Goal: Task Accomplishment & Management: Manage account settings

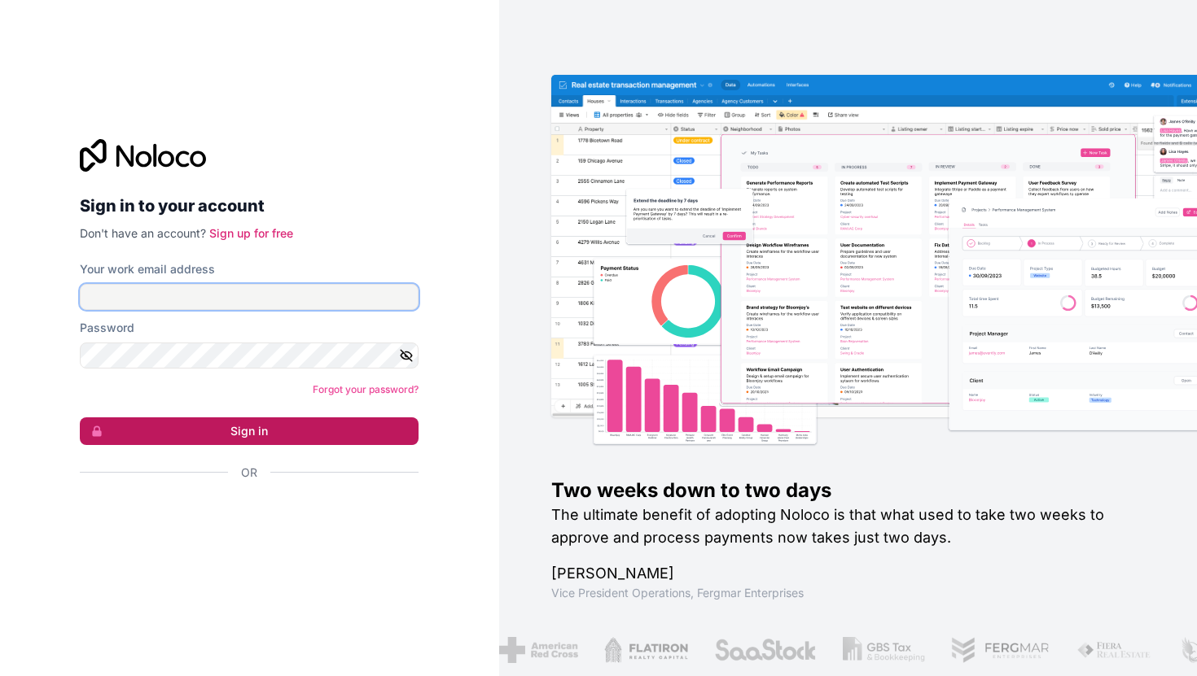
type input "[EMAIL_ADDRESS][DOMAIN_NAME]"
click at [271, 434] on button "Sign in" at bounding box center [249, 432] width 339 height 28
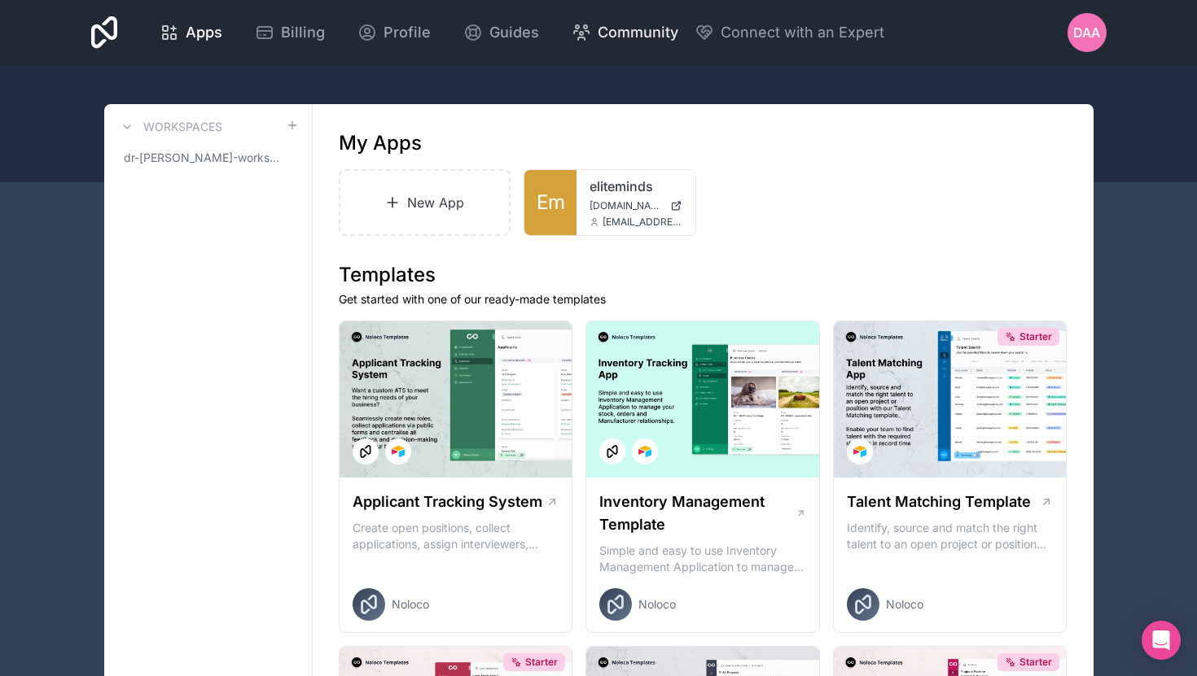
click at [650, 49] on link "Community" at bounding box center [624, 33] width 133 height 36
click at [1106, 25] on div "Apps Billing Profile Guides Community Connect with an Expert DAA Billing Profil…" at bounding box center [598, 32] width 1041 height 65
click at [1096, 25] on span "DAA" at bounding box center [1086, 33] width 27 height 20
click at [300, 42] on span "Billing" at bounding box center [303, 32] width 44 height 23
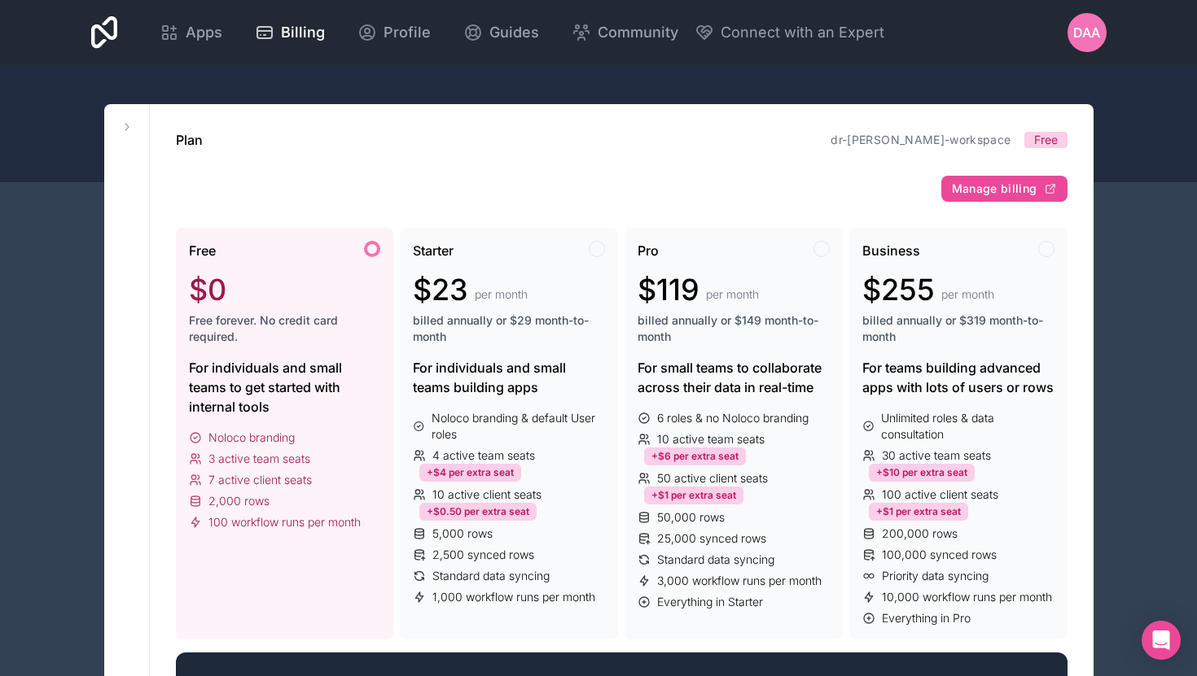
click at [1080, 45] on div "DAA" at bounding box center [1086, 32] width 39 height 39
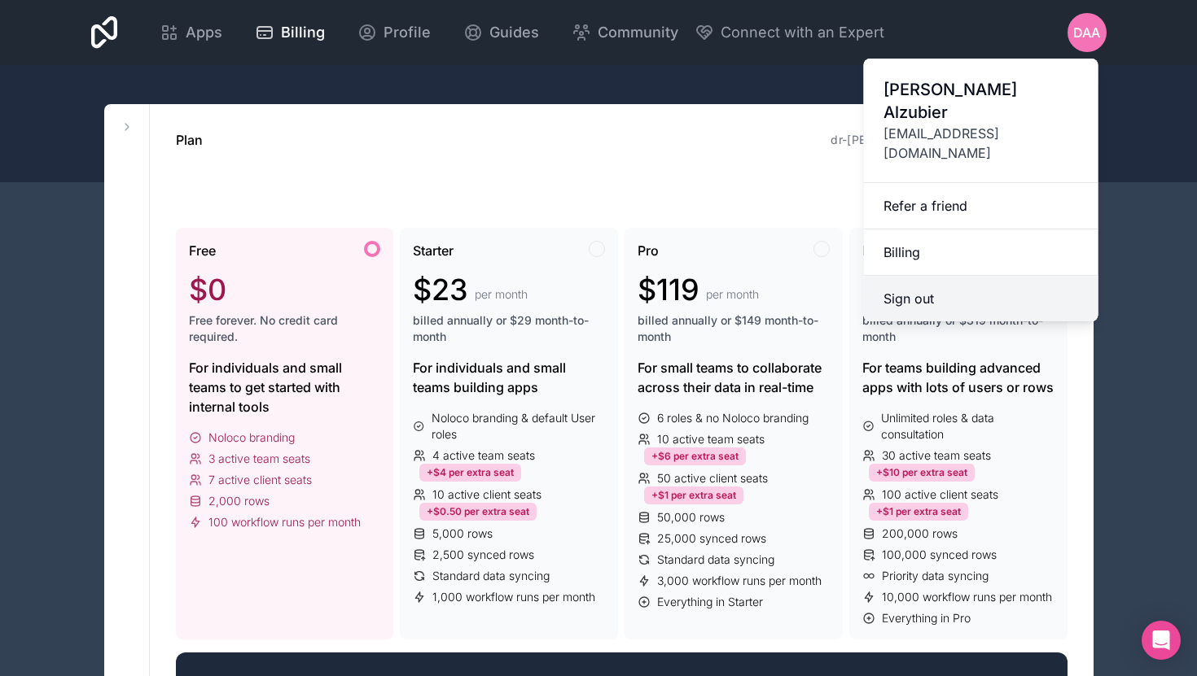
click at [904, 276] on button "Sign out" at bounding box center [981, 299] width 234 height 46
